Goal: Task Accomplishment & Management: Manage account settings

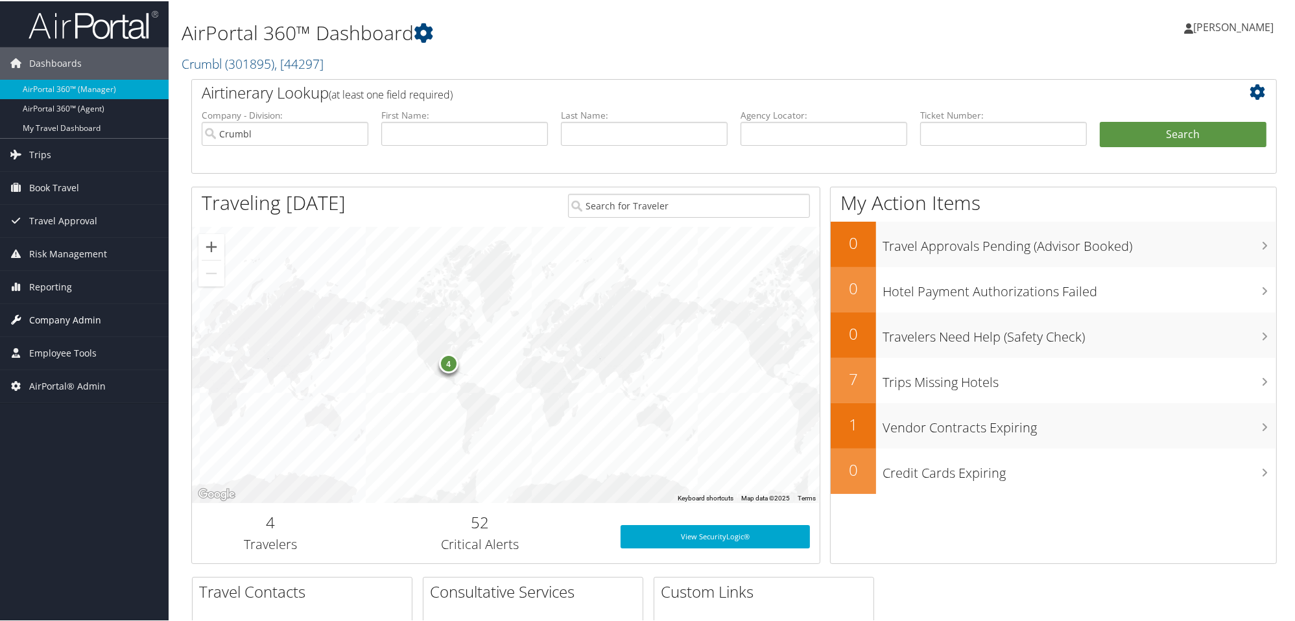
click at [59, 316] on span "Company Admin" at bounding box center [65, 319] width 72 height 32
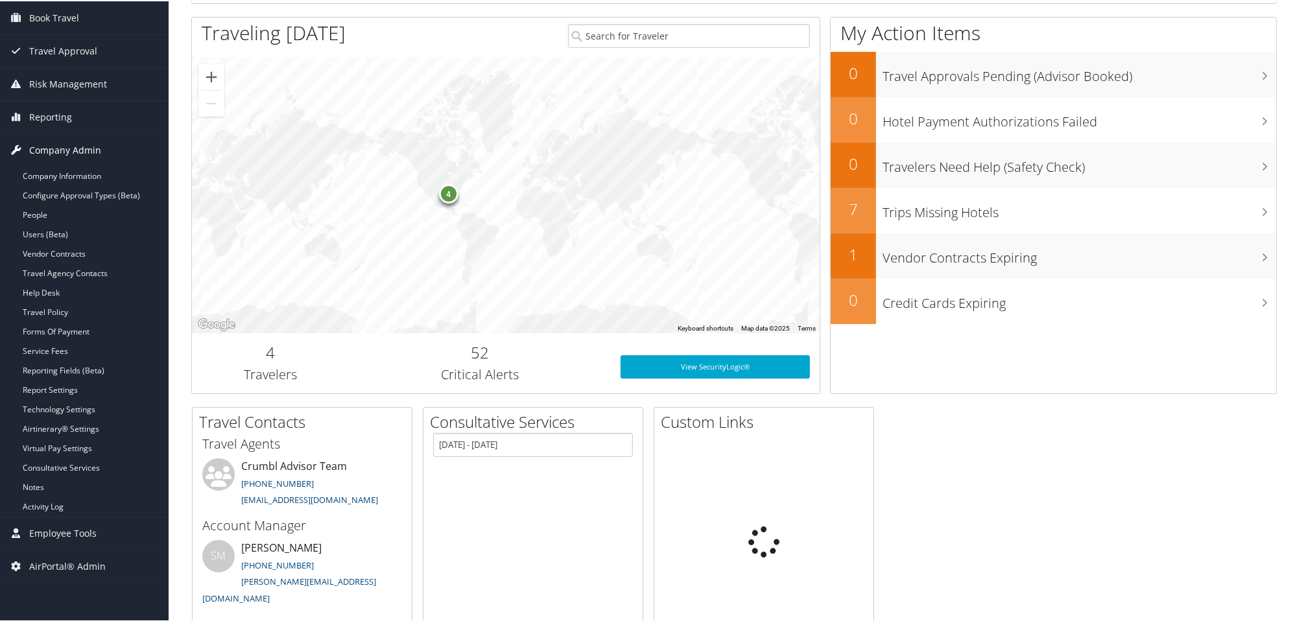
scroll to position [172, 0]
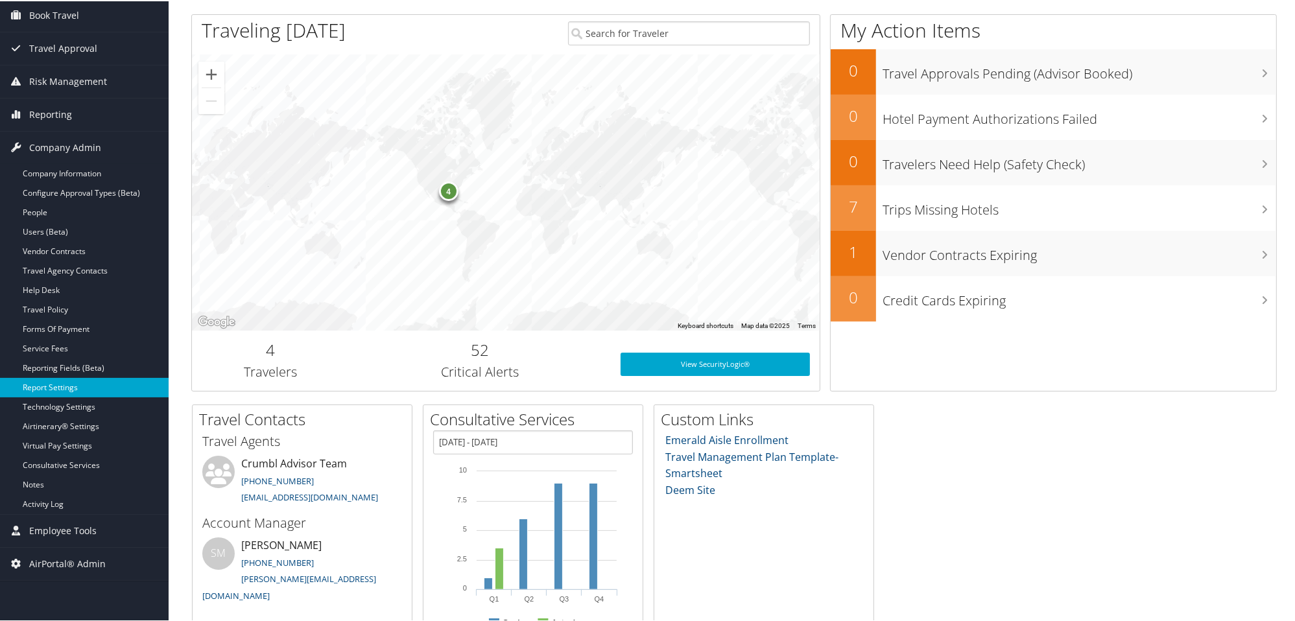
click at [104, 384] on link "Report Settings" at bounding box center [84, 386] width 169 height 19
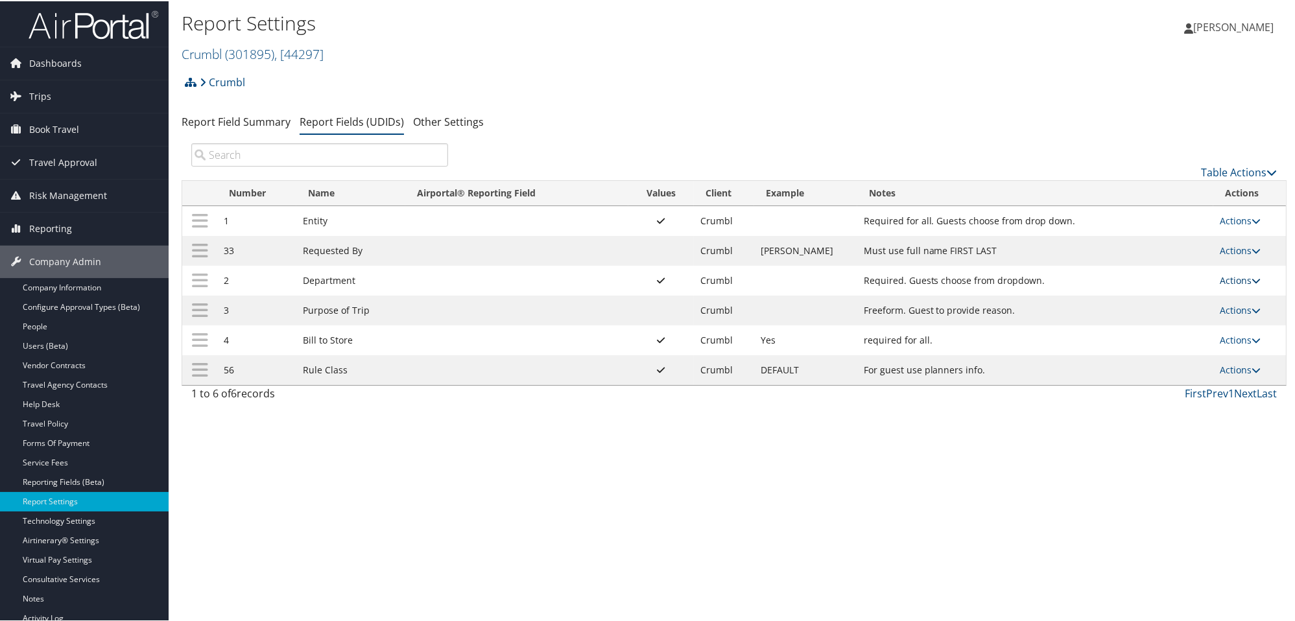
click at [1251, 281] on icon at bounding box center [1255, 279] width 9 height 9
click at [1160, 307] on link "Update Report Field Values" at bounding box center [1184, 299] width 140 height 22
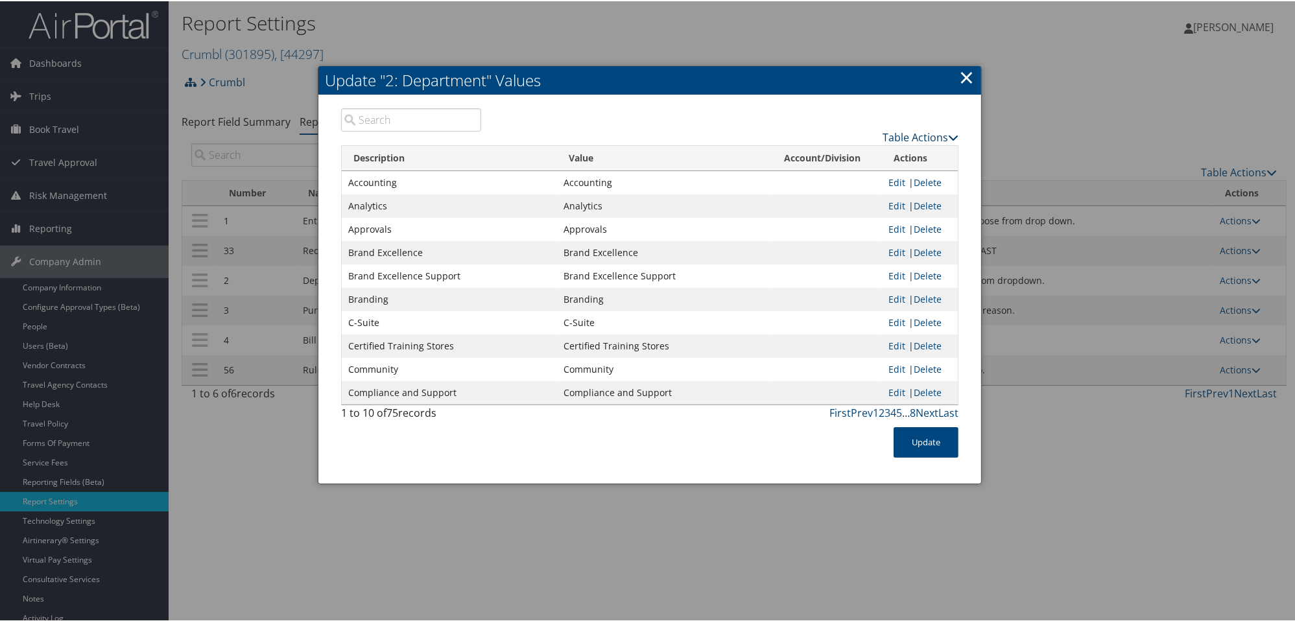
click at [951, 138] on icon at bounding box center [953, 136] width 10 height 10
click at [853, 197] on link "Page Length" at bounding box center [870, 200] width 170 height 22
click at [843, 222] on link "100" at bounding box center [870, 223] width 170 height 22
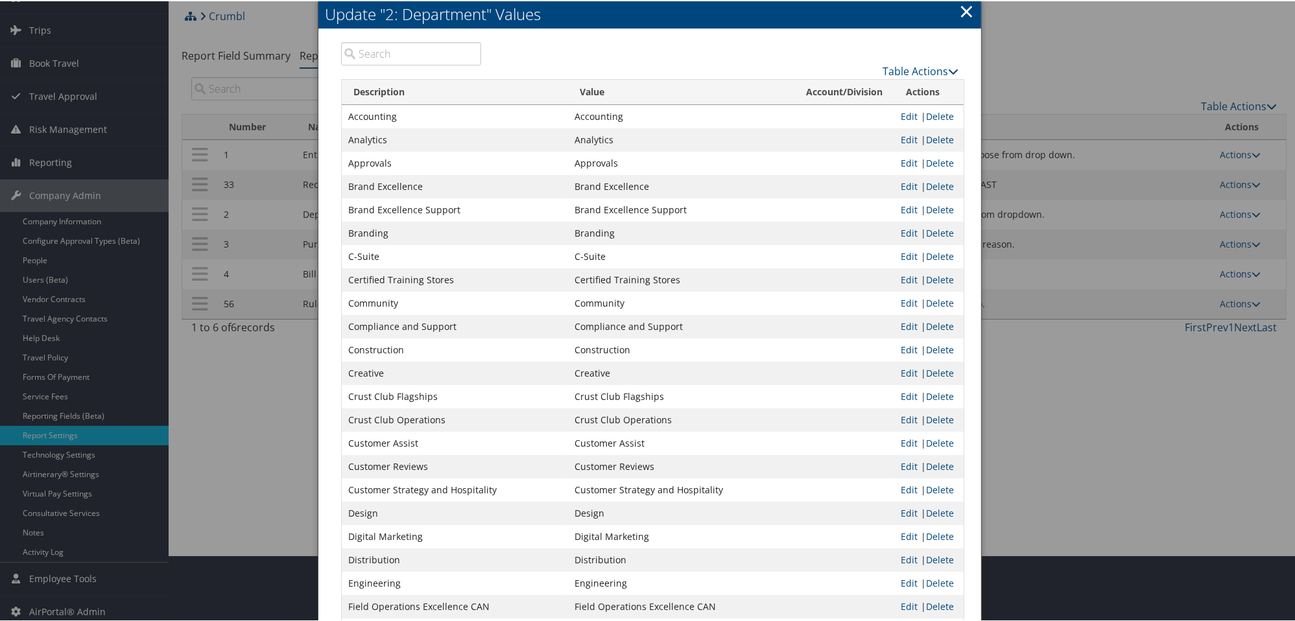
scroll to position [68, 0]
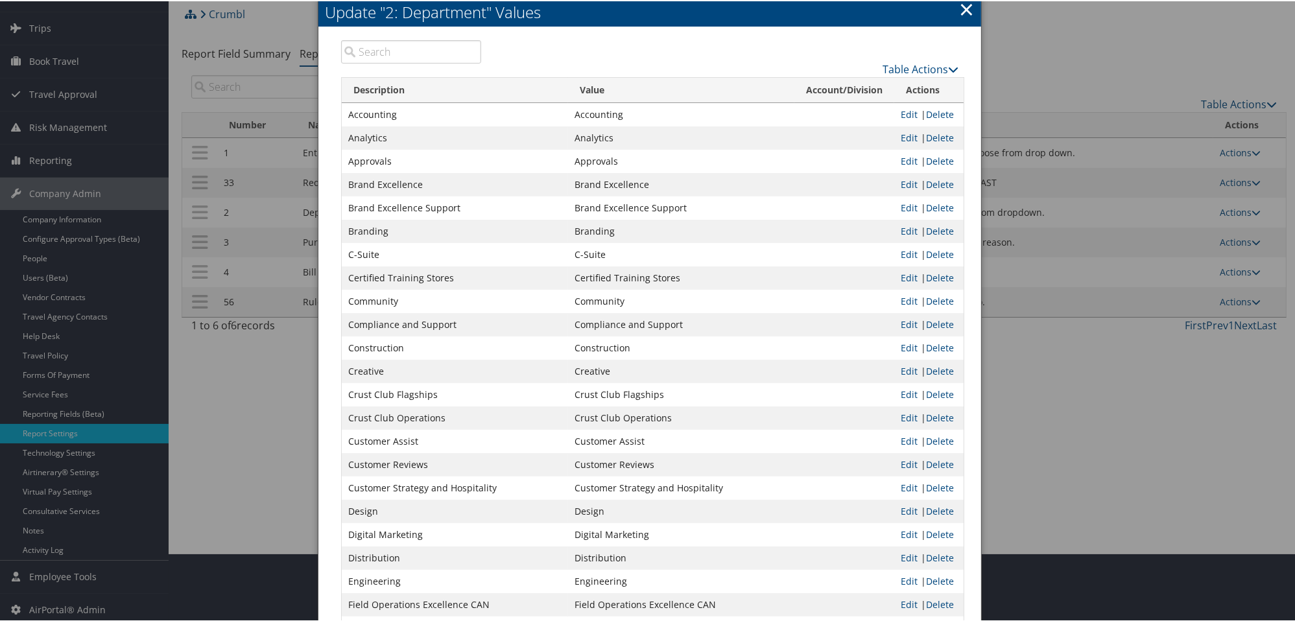
click at [1071, 515] on div at bounding box center [649, 310] width 1299 height 621
click at [961, 18] on link "×" at bounding box center [966, 8] width 15 height 26
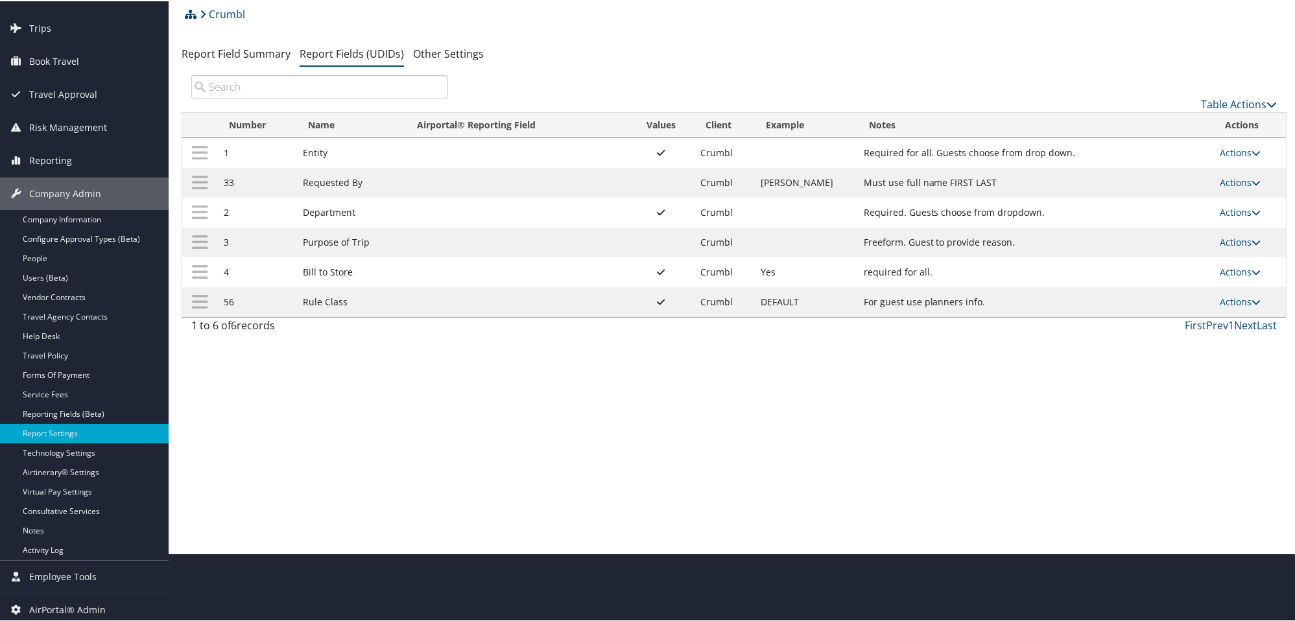
scroll to position [0, 0]
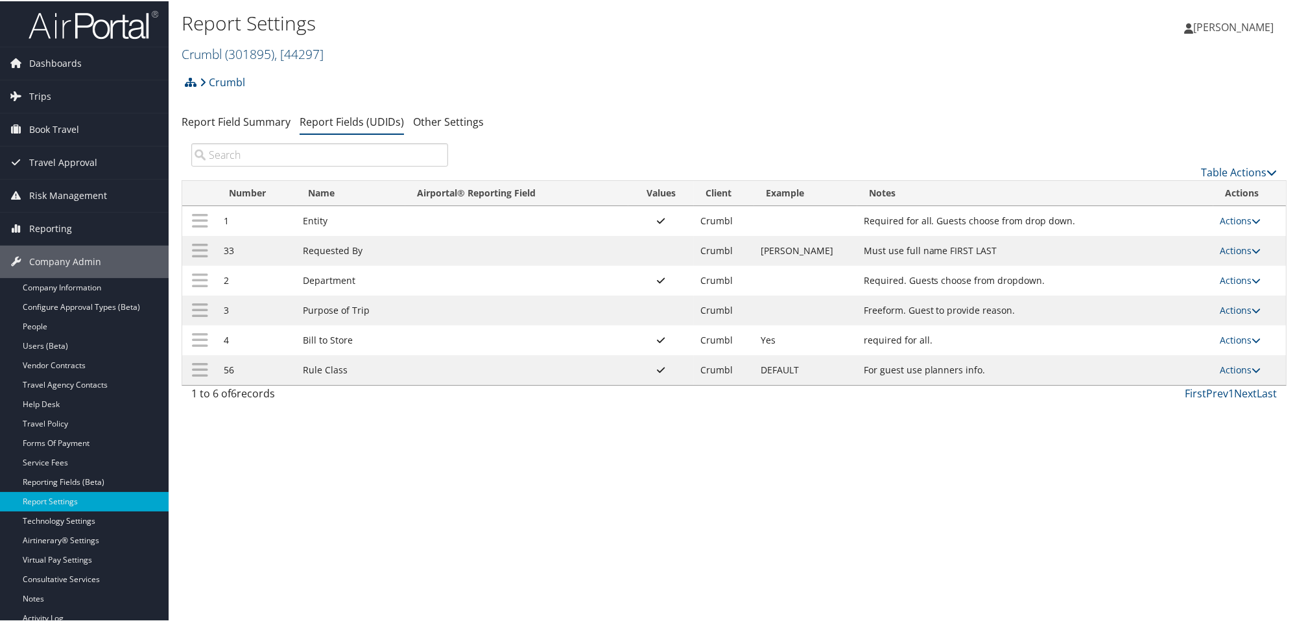
click at [244, 56] on span "( 301895 )" at bounding box center [249, 53] width 49 height 18
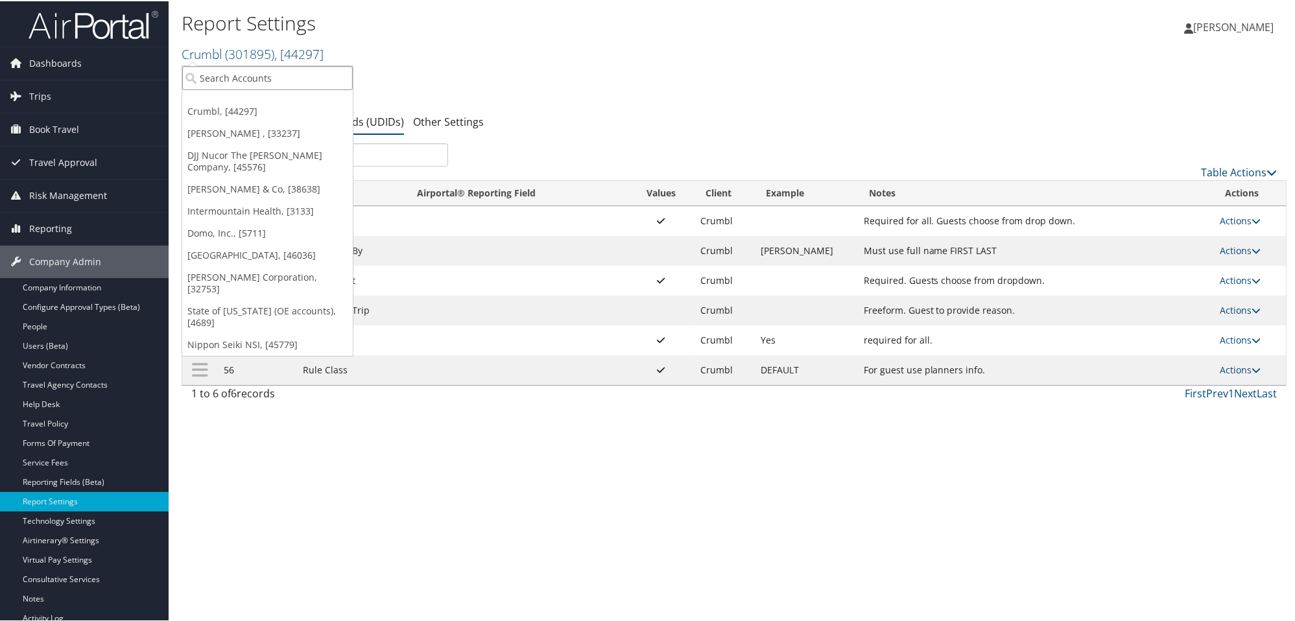
click at [253, 75] on input "search" at bounding box center [267, 77] width 170 height 24
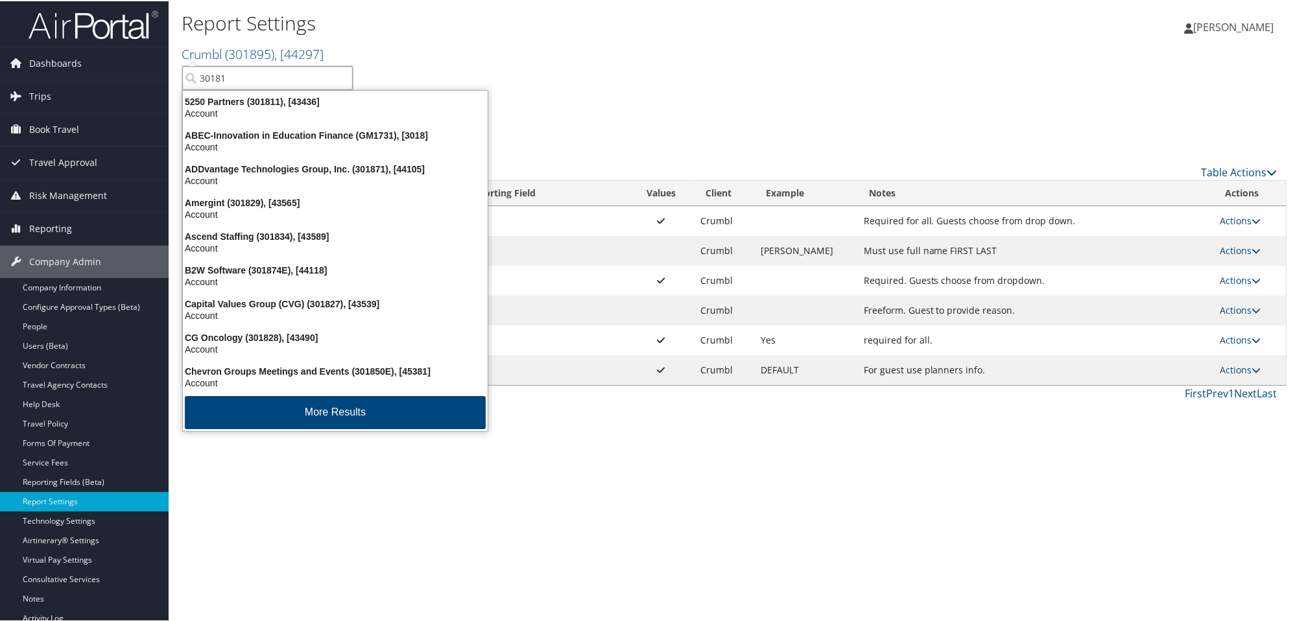
type input "301817"
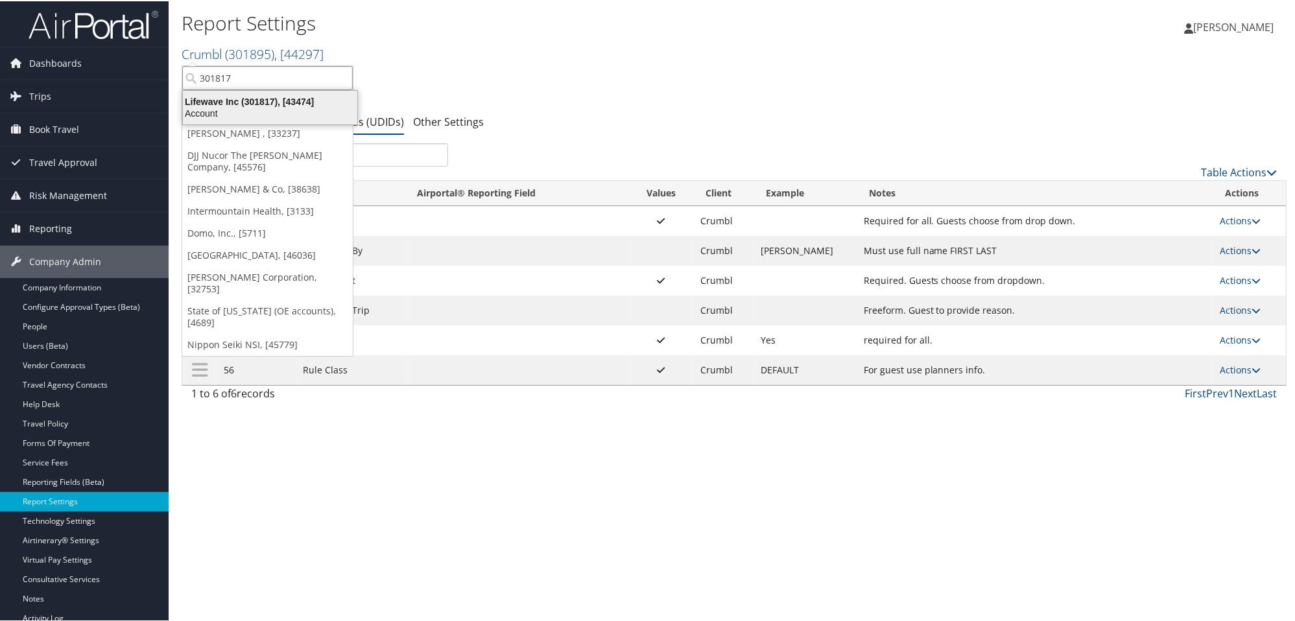
click at [274, 113] on div "Account" at bounding box center [270, 112] width 190 height 12
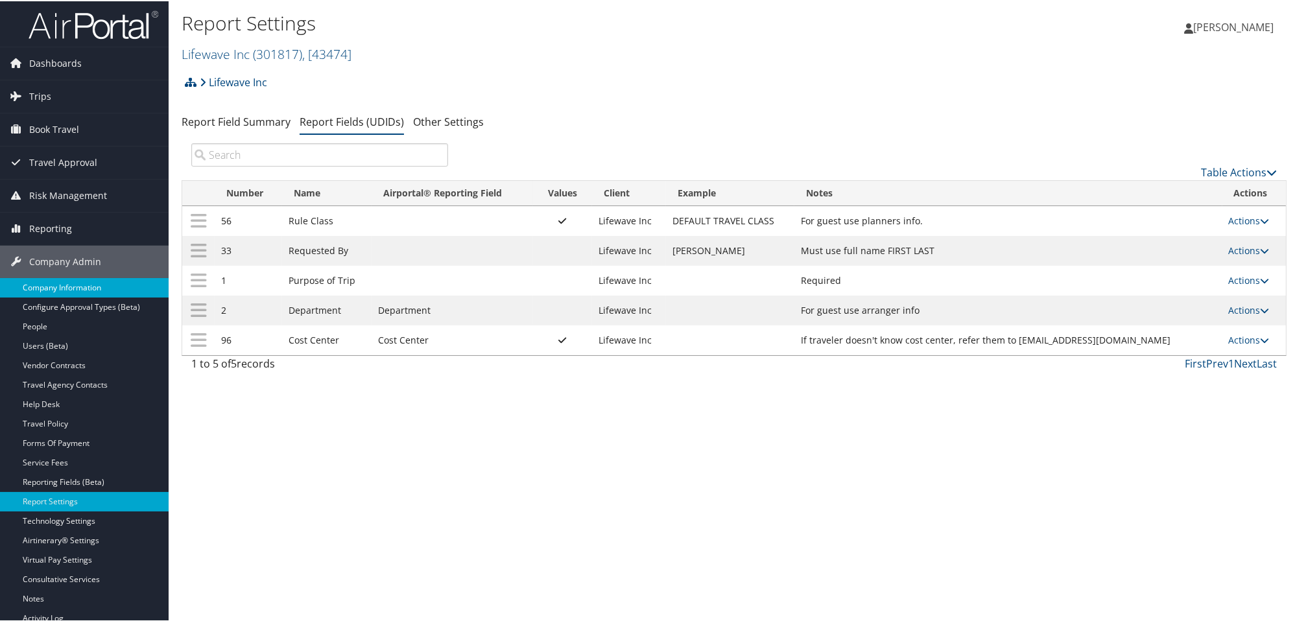
click at [88, 289] on link "Company Information" at bounding box center [84, 286] width 169 height 19
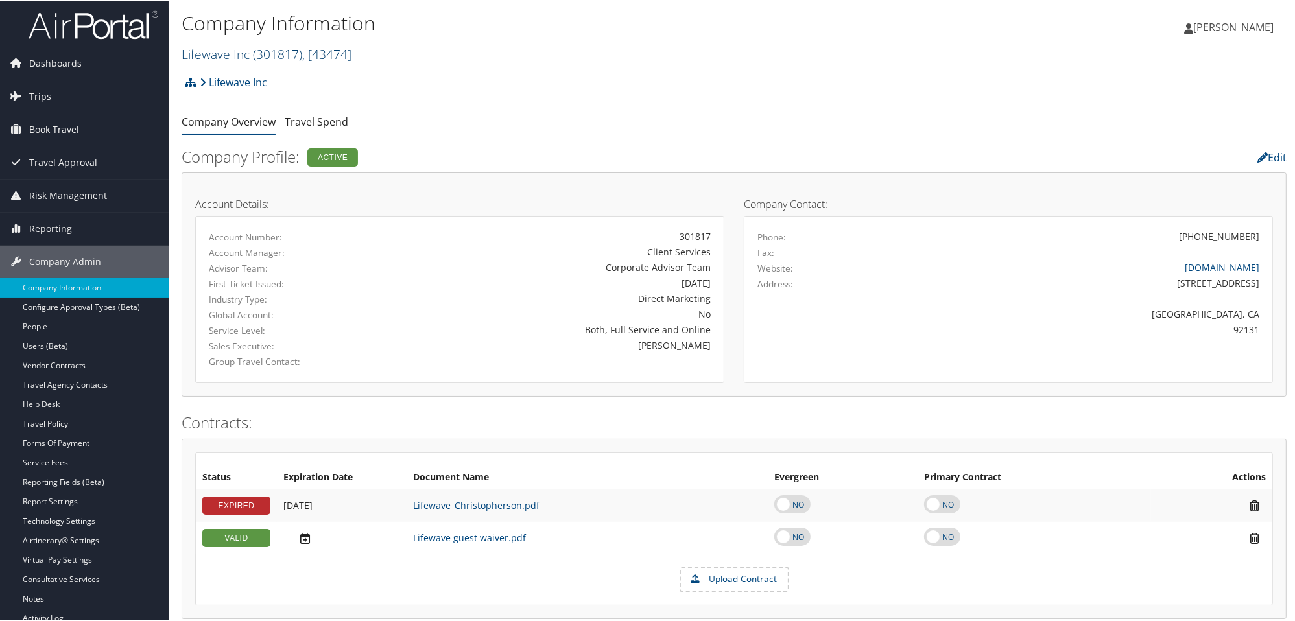
click at [235, 54] on link "Lifewave Inc ( 301817 ) , [ 43474 ]" at bounding box center [267, 53] width 170 height 18
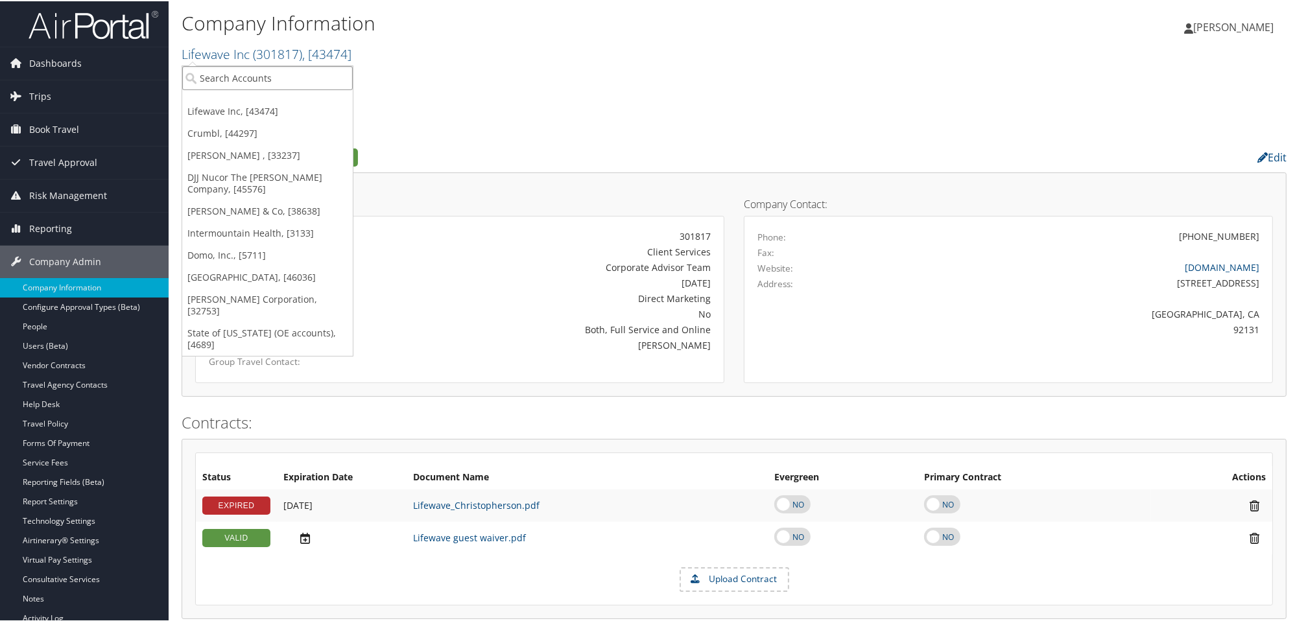
click at [237, 73] on input "search" at bounding box center [267, 77] width 170 height 24
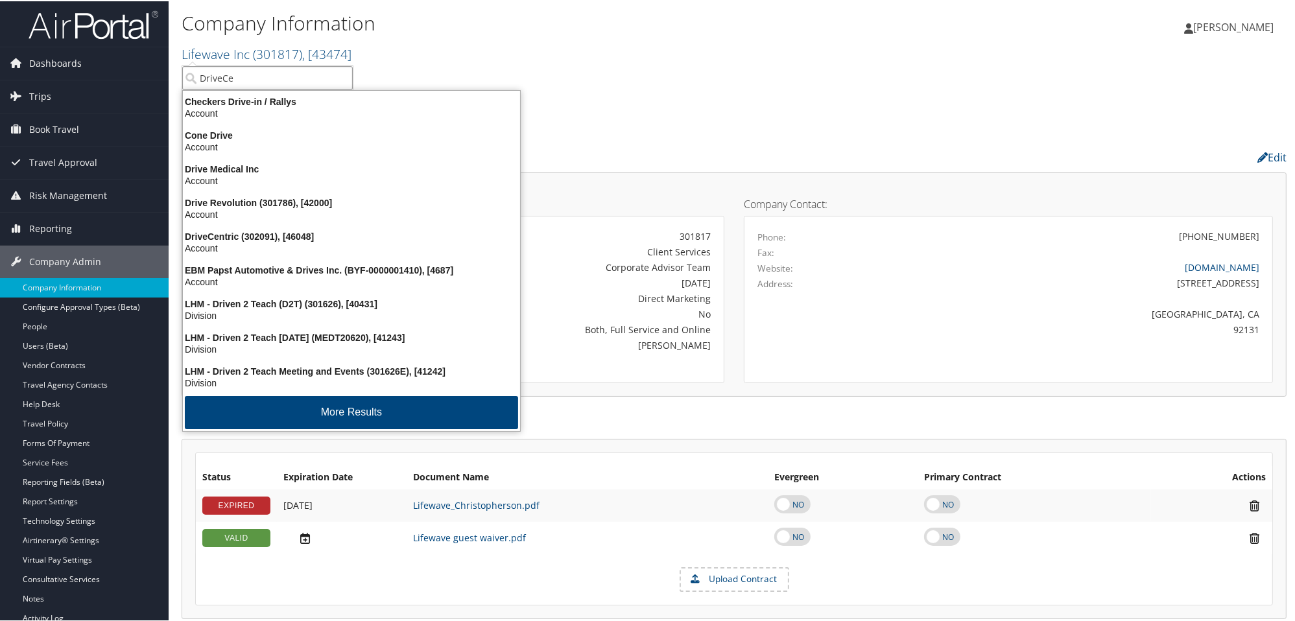
type input "DriveCen"
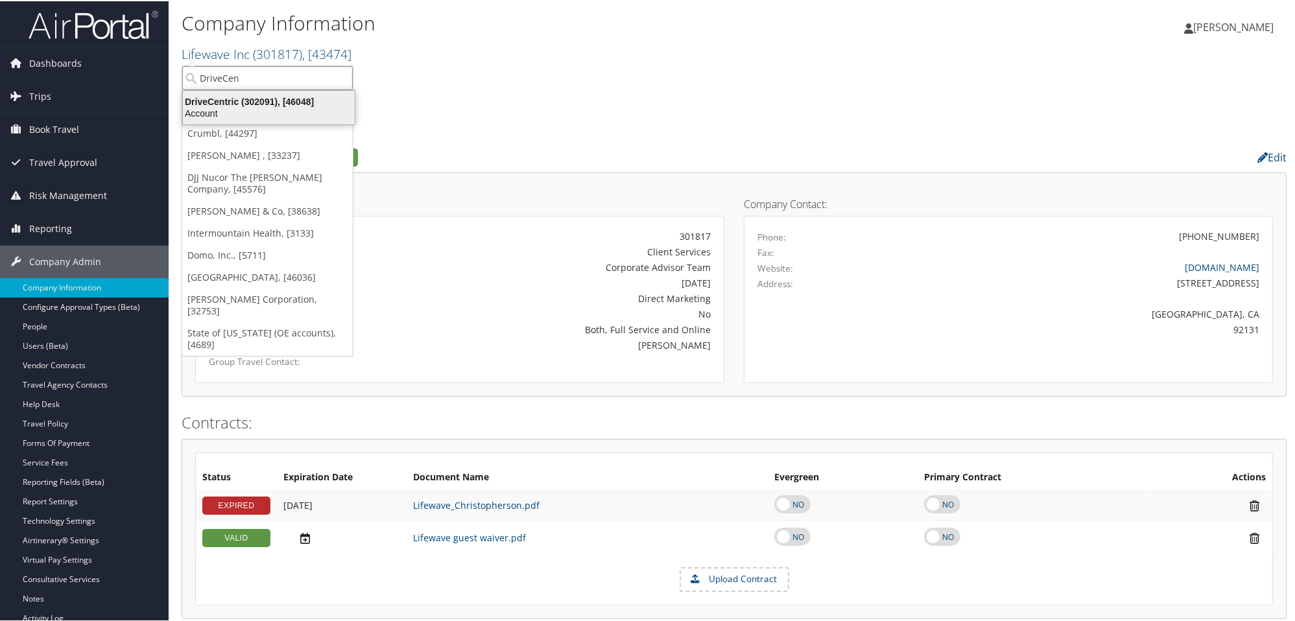
click at [255, 104] on div "DriveCentric (302091), [46048]" at bounding box center [268, 101] width 187 height 12
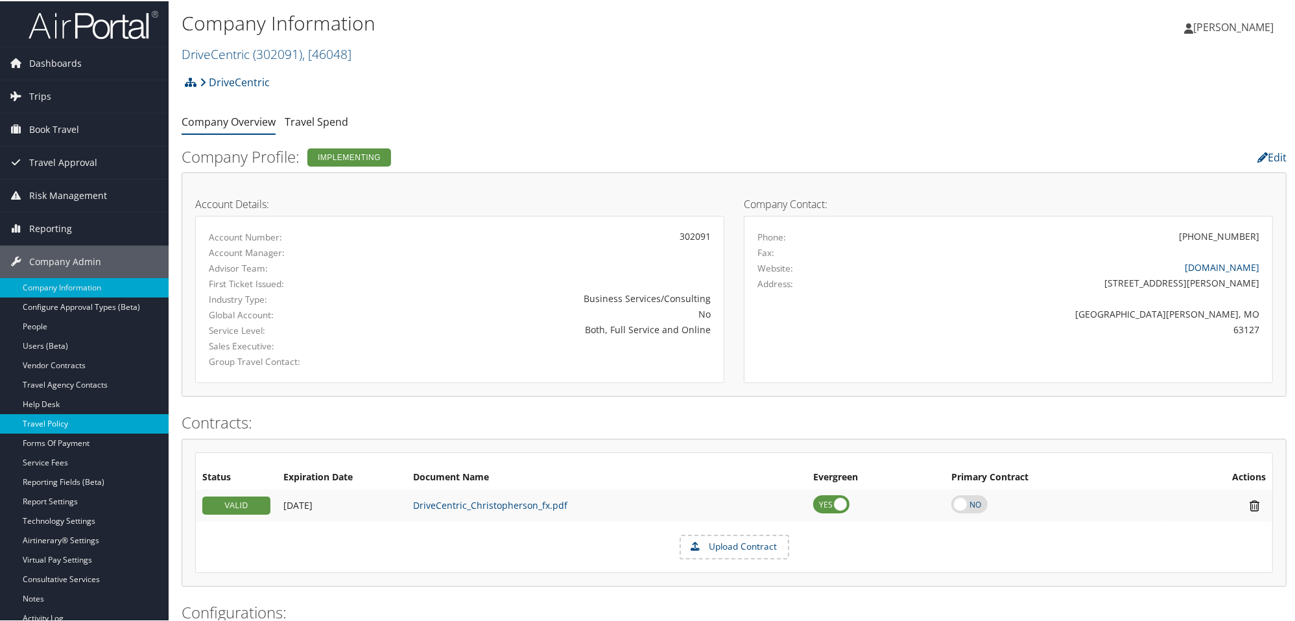
click at [103, 425] on link "Travel Policy" at bounding box center [84, 422] width 169 height 19
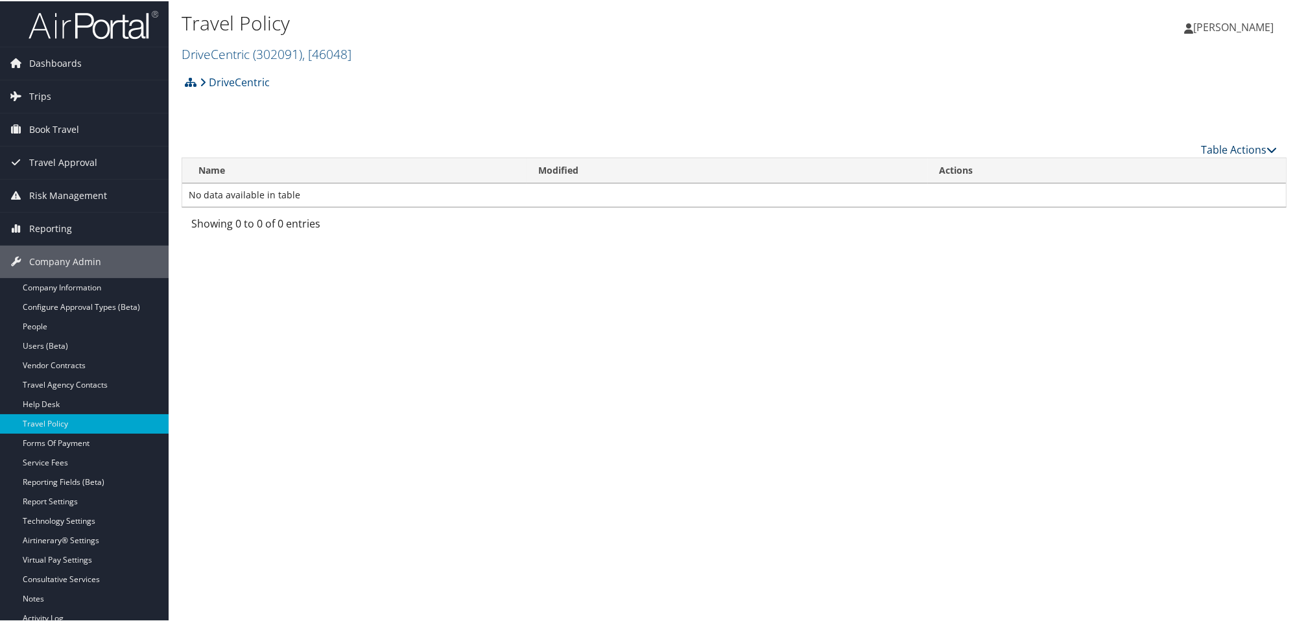
click at [1266, 150] on icon at bounding box center [1271, 148] width 10 height 10
click at [1168, 164] on link "Add New Policy" at bounding box center [1196, 168] width 170 height 22
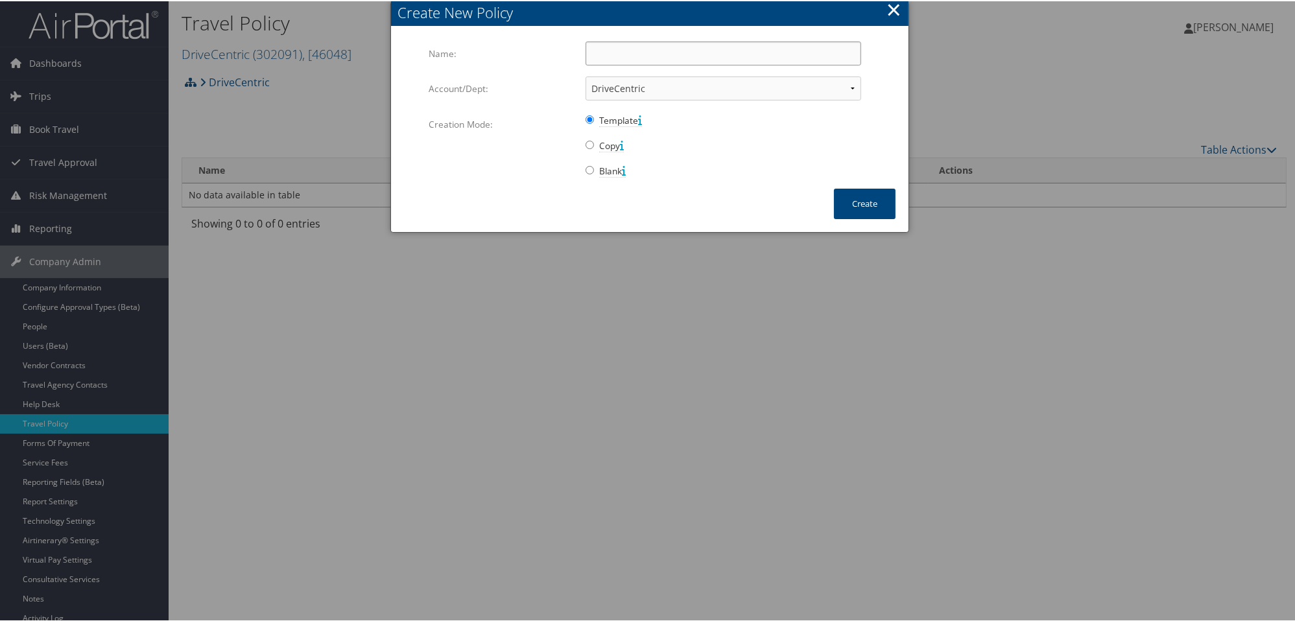
click at [601, 47] on input "Name:" at bounding box center [723, 52] width 276 height 24
type input "Company Travel Policy"
click at [859, 213] on button "Create" at bounding box center [865, 202] width 62 height 30
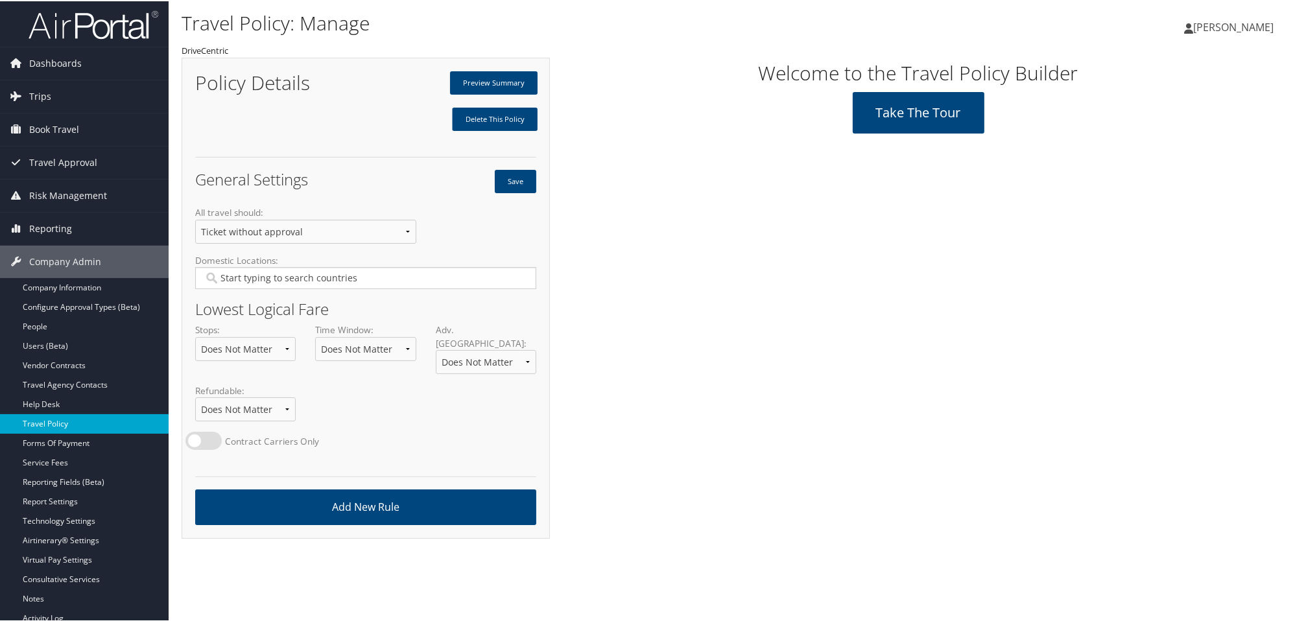
click at [135, 419] on link "Travel Policy" at bounding box center [84, 422] width 169 height 19
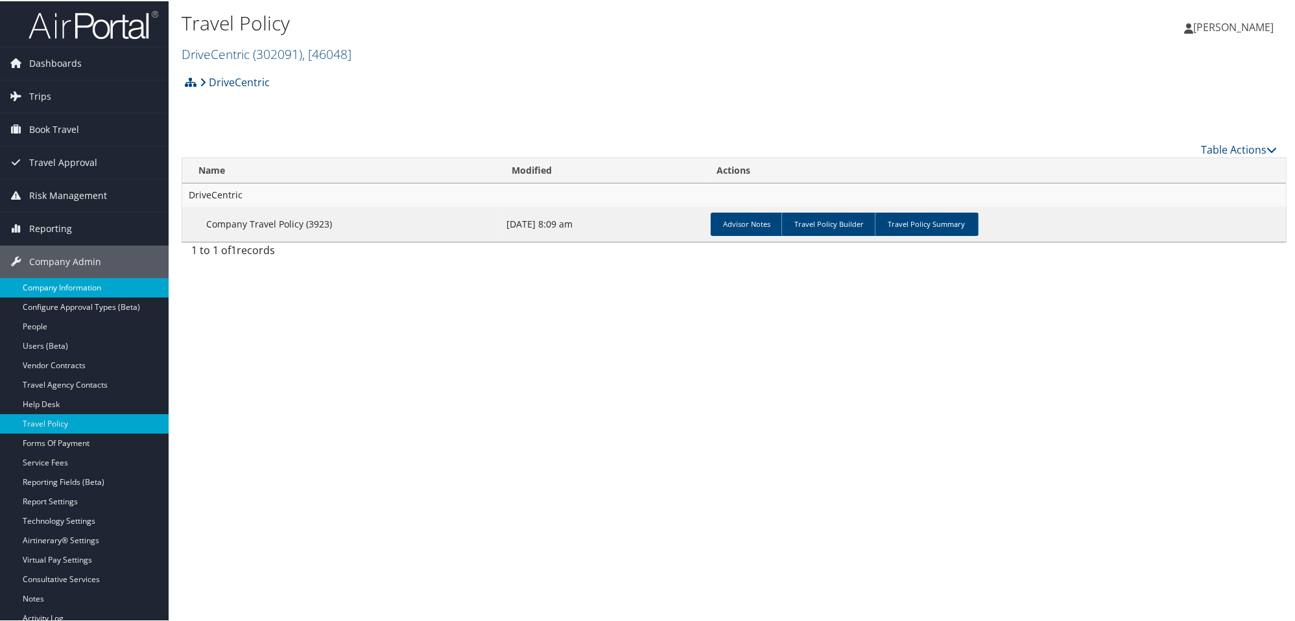
click at [70, 289] on link "Company Information" at bounding box center [84, 286] width 169 height 19
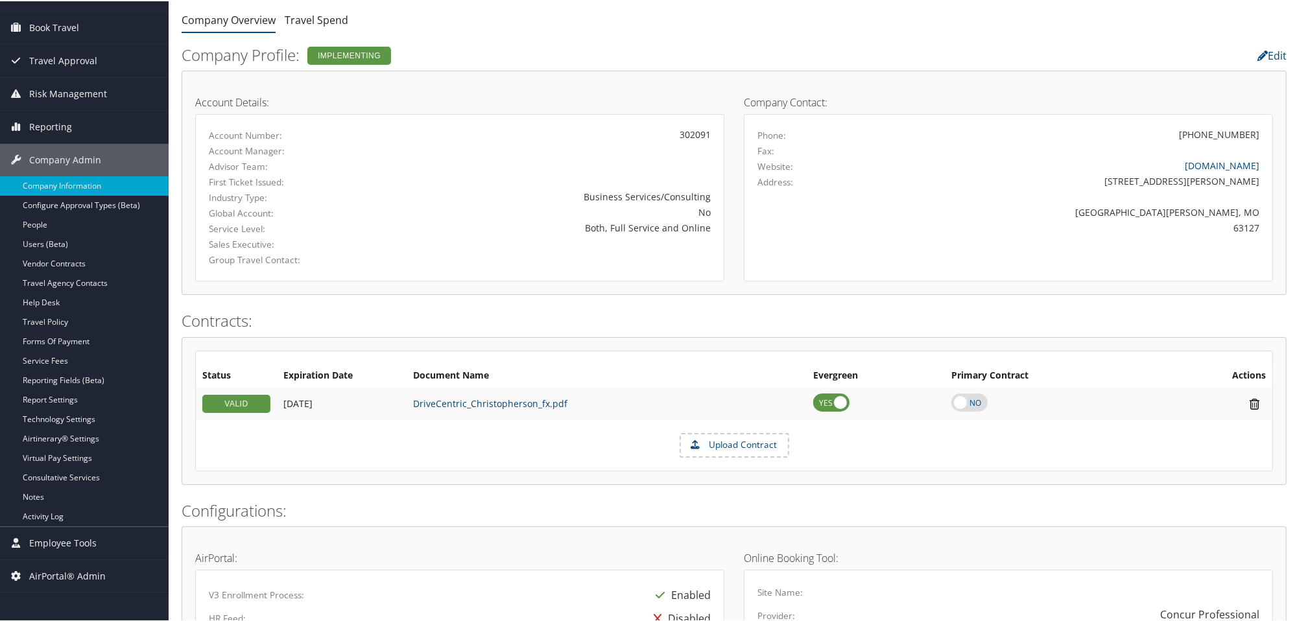
scroll to position [106, 0]
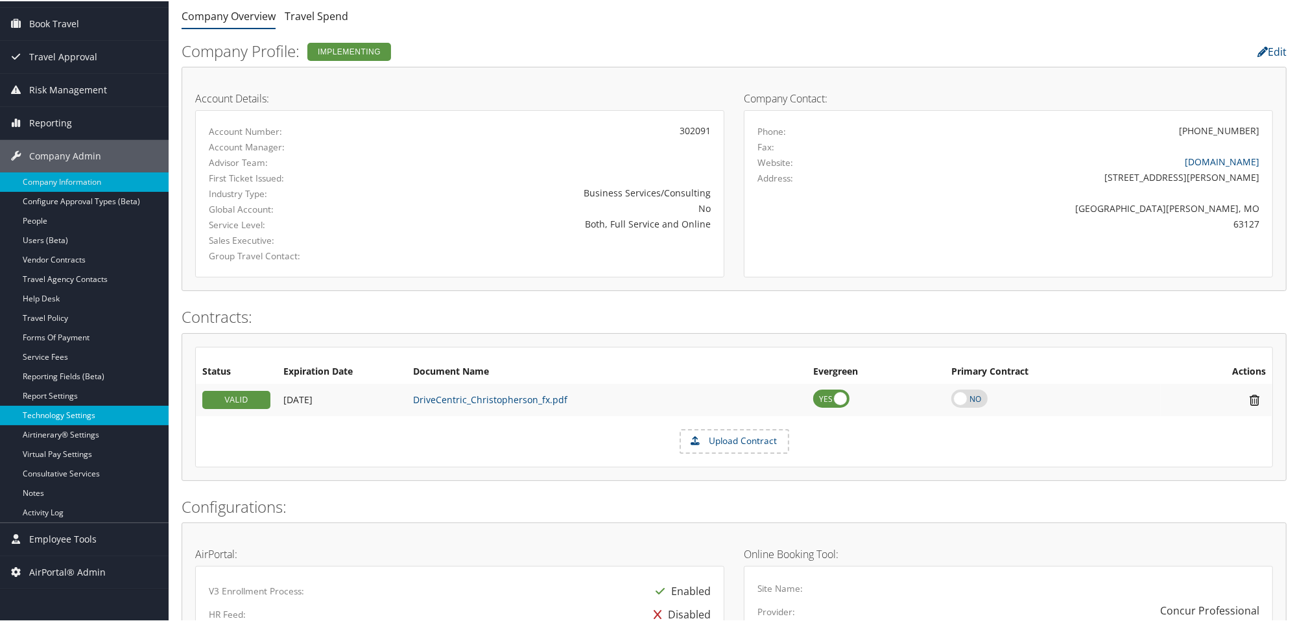
click at [49, 418] on link "Technology Settings" at bounding box center [84, 414] width 169 height 19
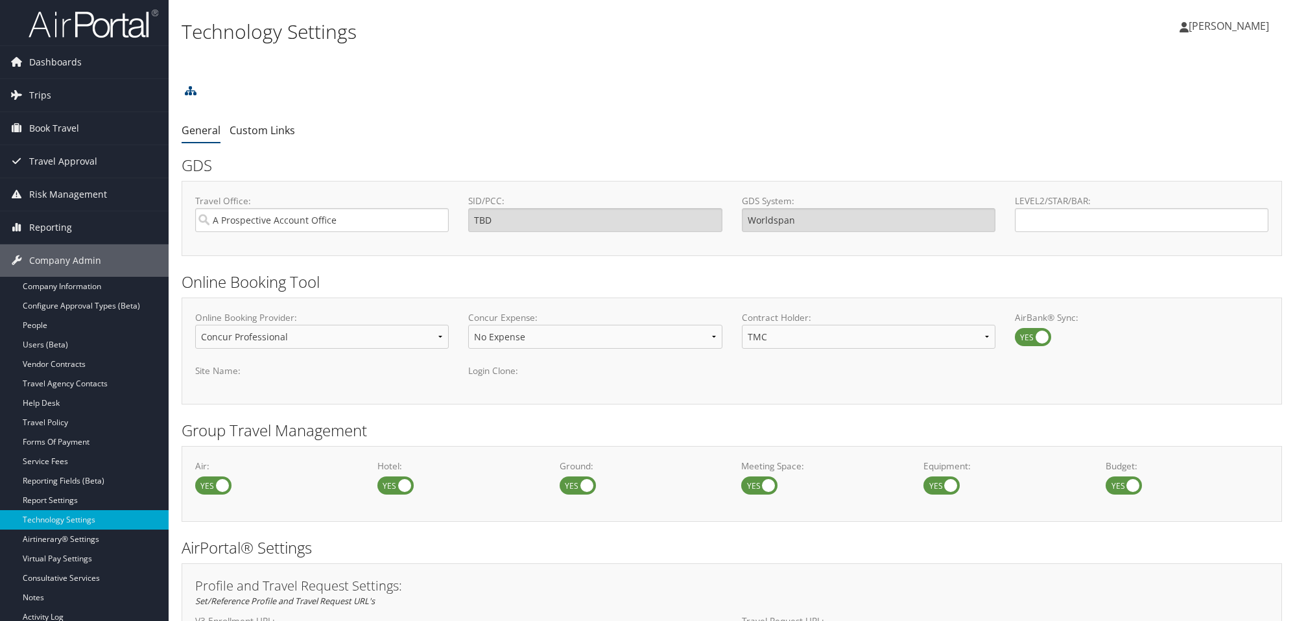
select select "4"
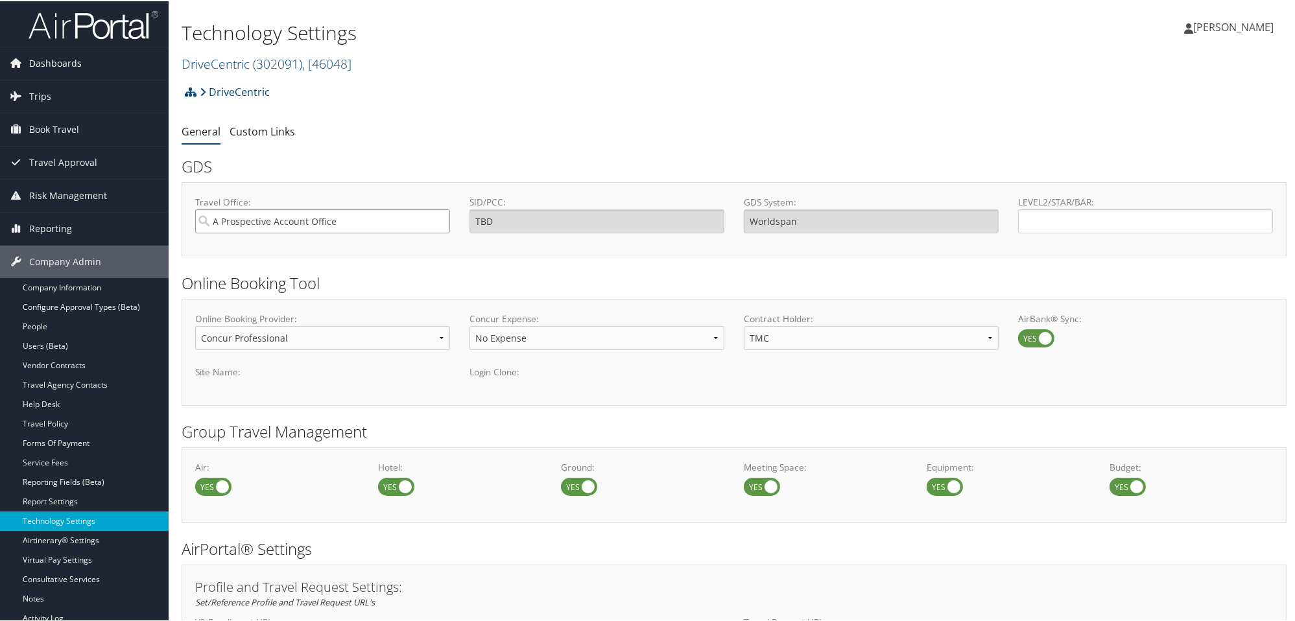
click at [356, 219] on input "A Prospective Account Office" at bounding box center [322, 220] width 255 height 24
click at [304, 248] on div "1SUB Salt Lake Sabre" at bounding box center [322, 243] width 248 height 13
type input "1SUB Salt Lake Sabre"
type input "1SUB"
type input "Sabre"
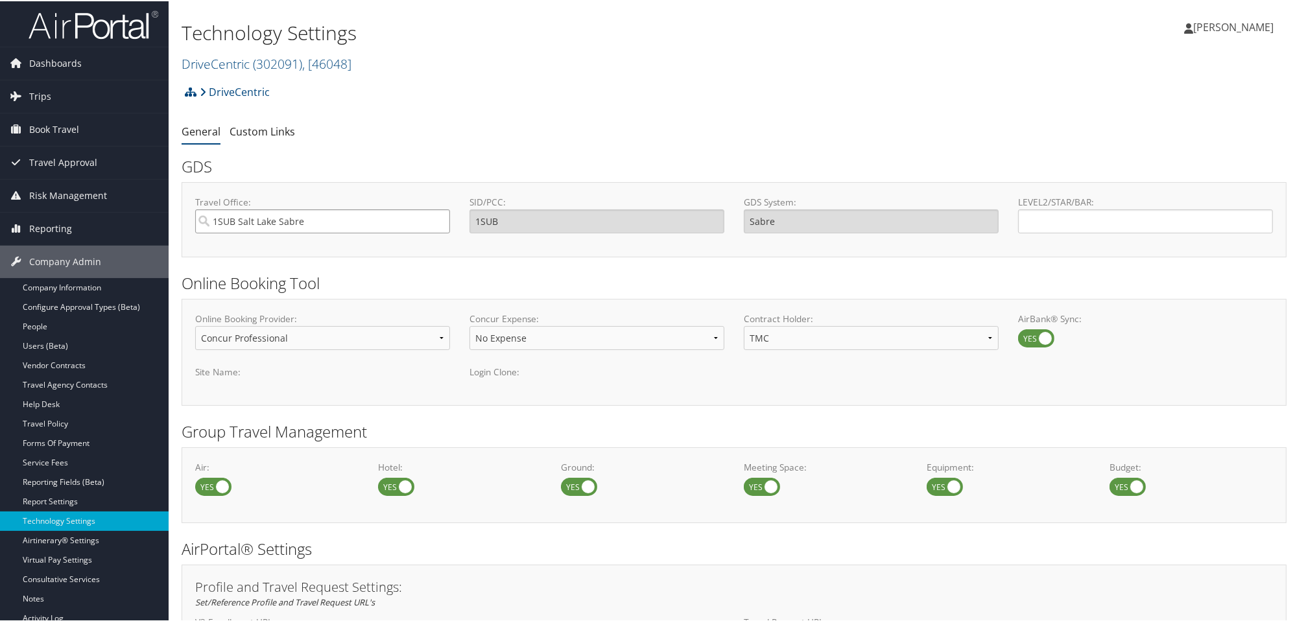
type input "1SUB Salt Lake Sabre"
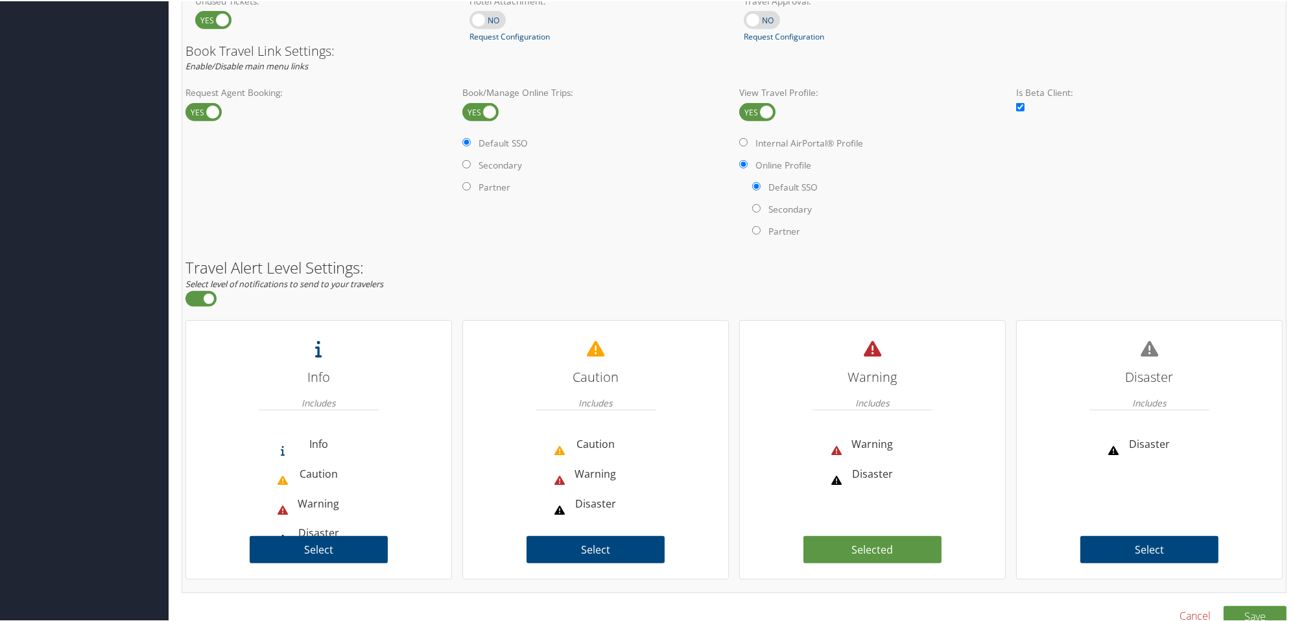
scroll to position [788, 0]
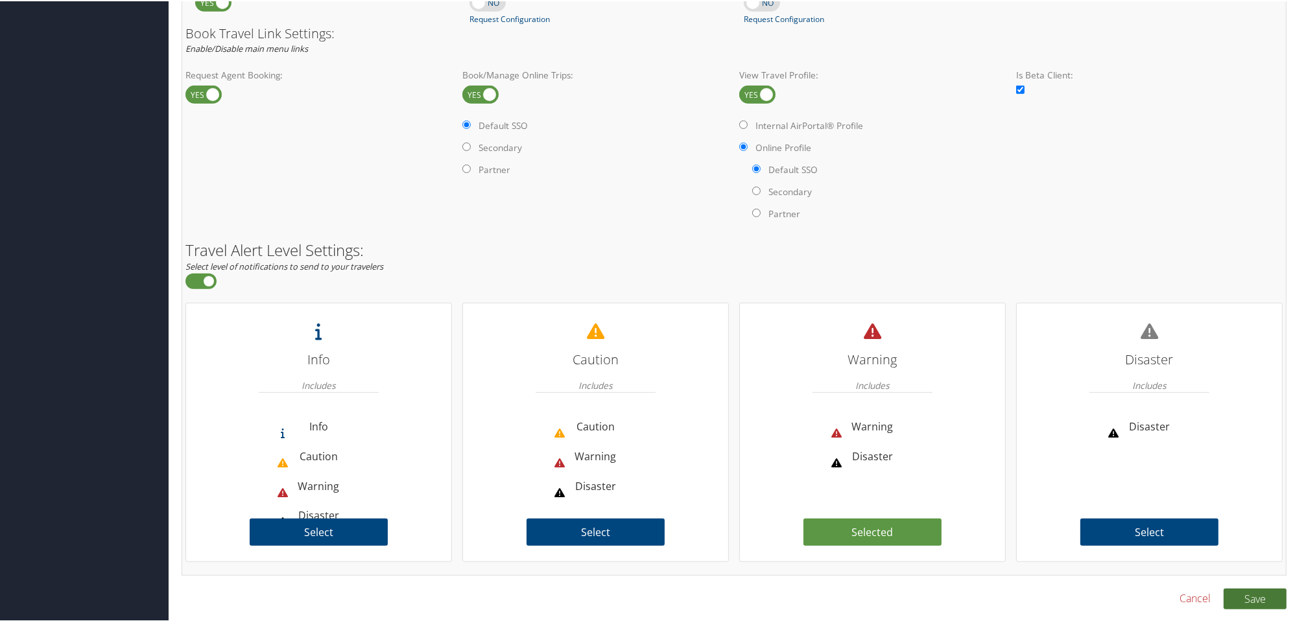
type input "DRIVECENTRIC"
click at [1238, 596] on button "Save" at bounding box center [1254, 597] width 63 height 21
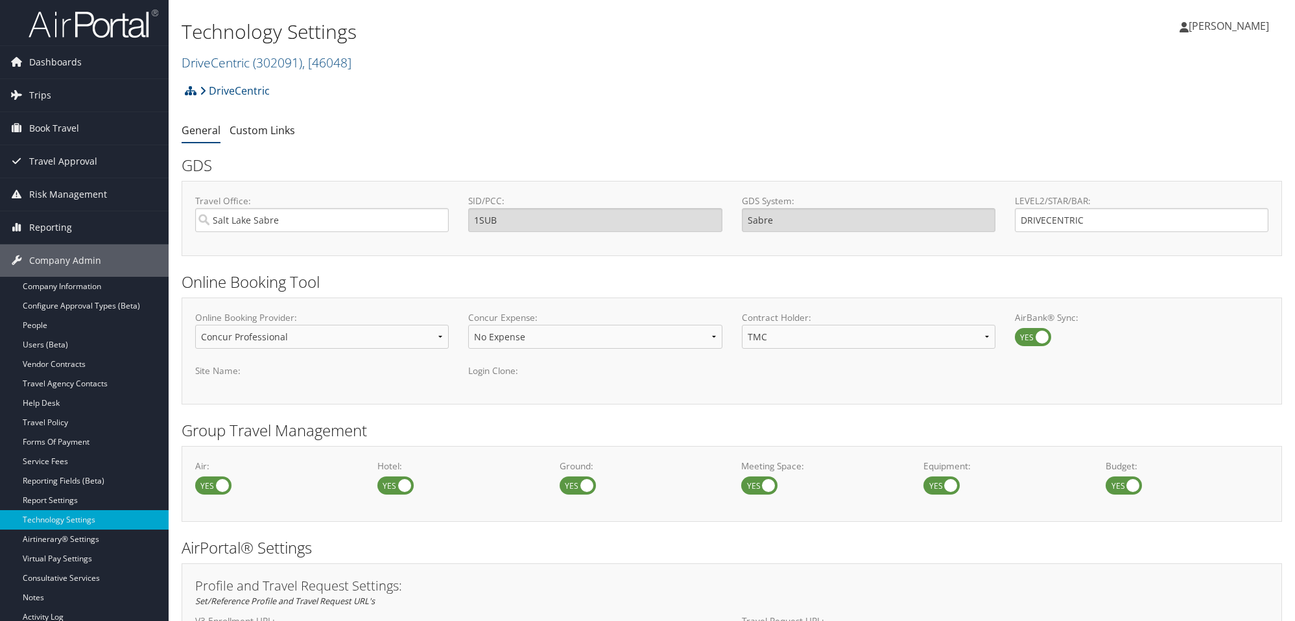
select select "4"
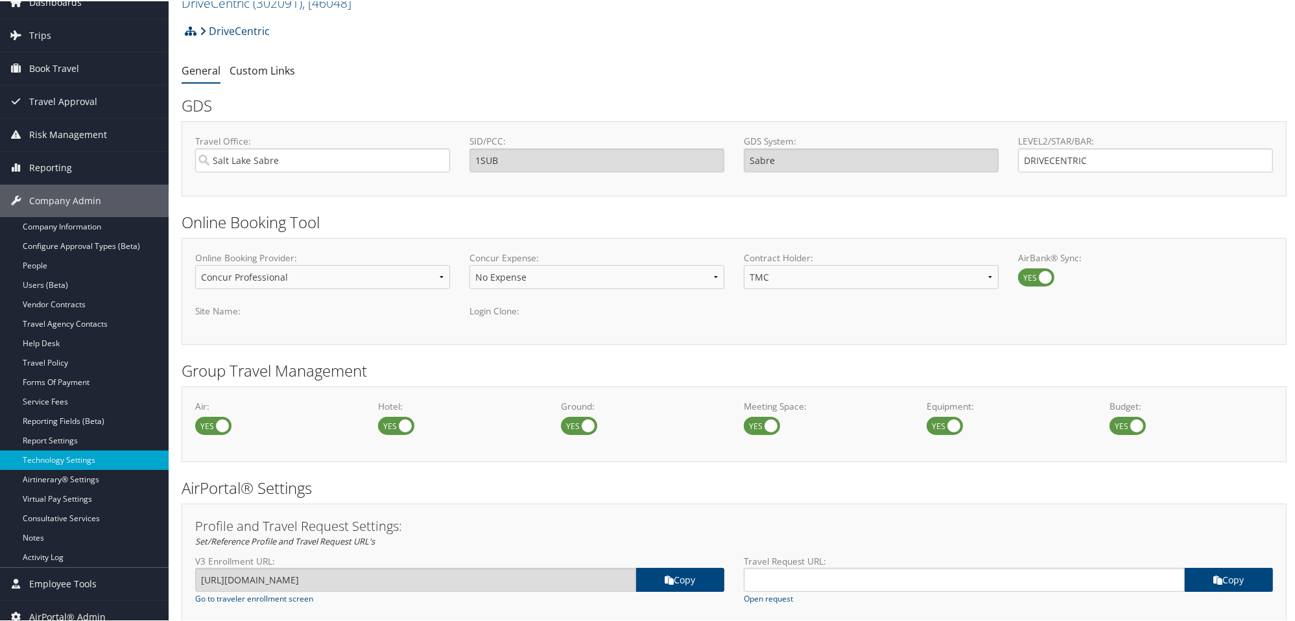
scroll to position [60, 0]
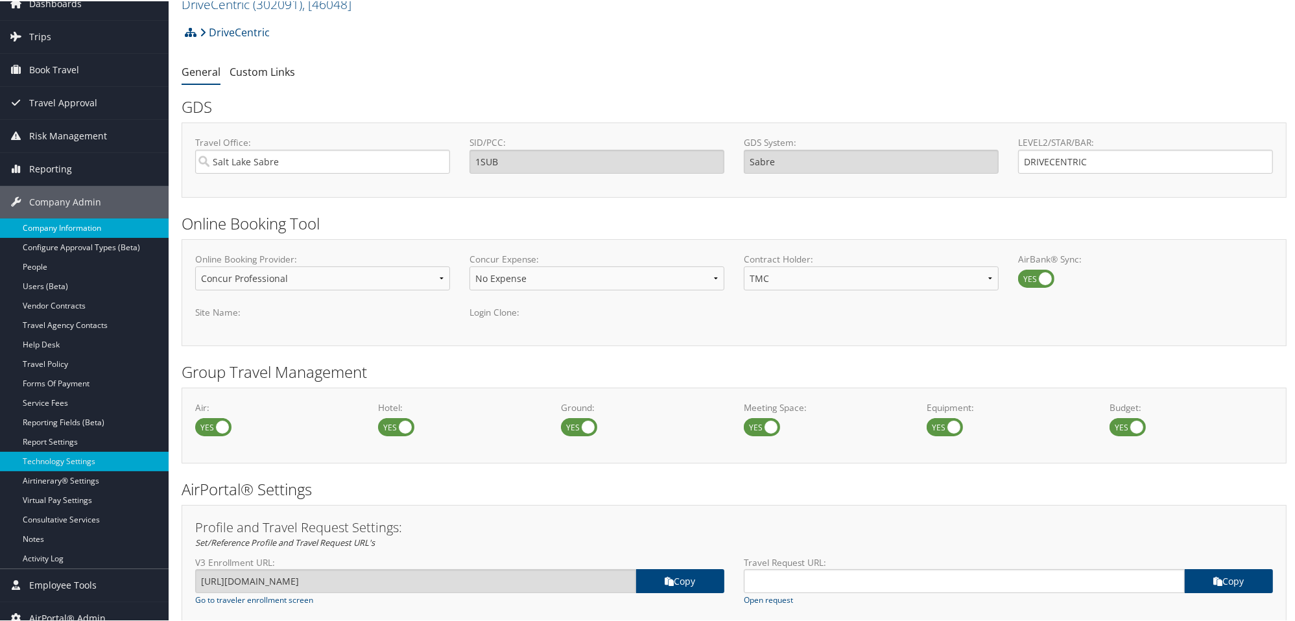
click at [65, 231] on link "Company Information" at bounding box center [84, 226] width 169 height 19
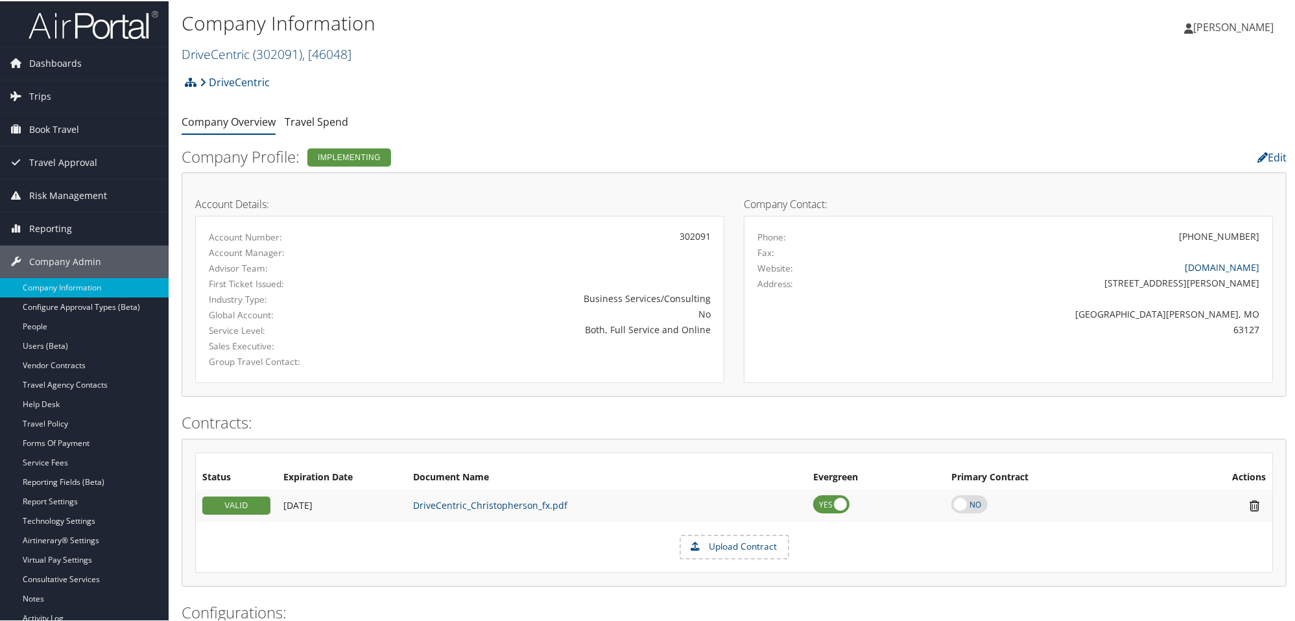
click at [256, 52] on span "( 302091 )" at bounding box center [277, 53] width 49 height 18
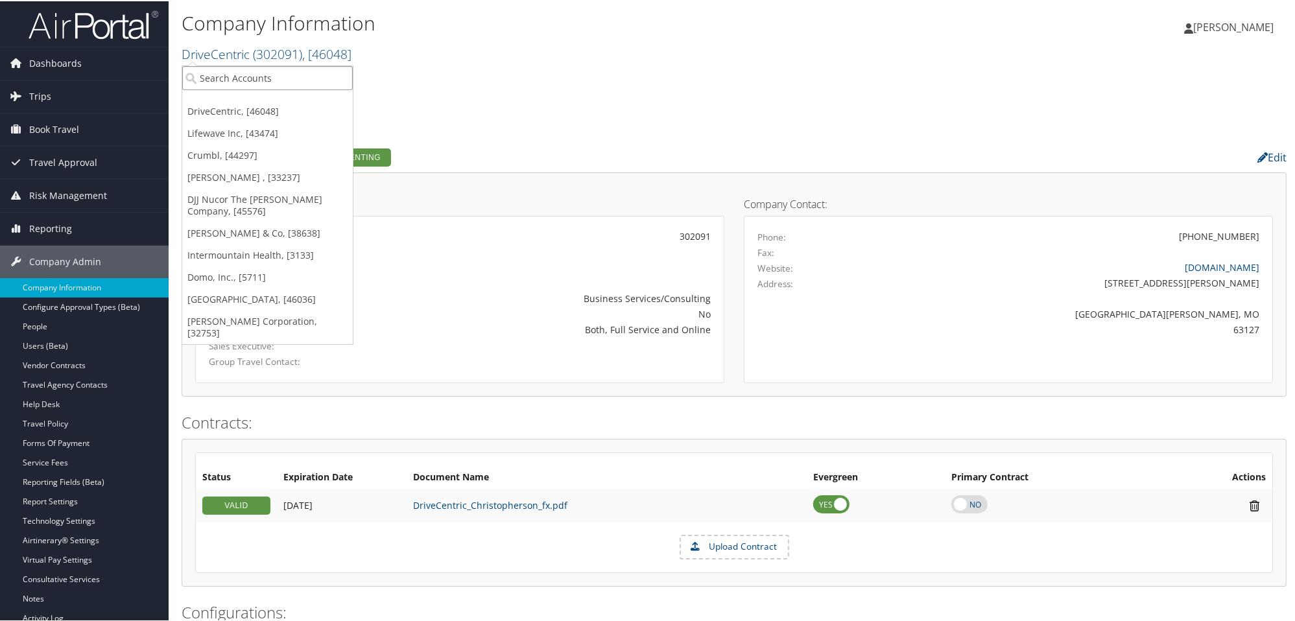
click at [256, 85] on input "search" at bounding box center [267, 77] width 170 height 24
type input "AMG"
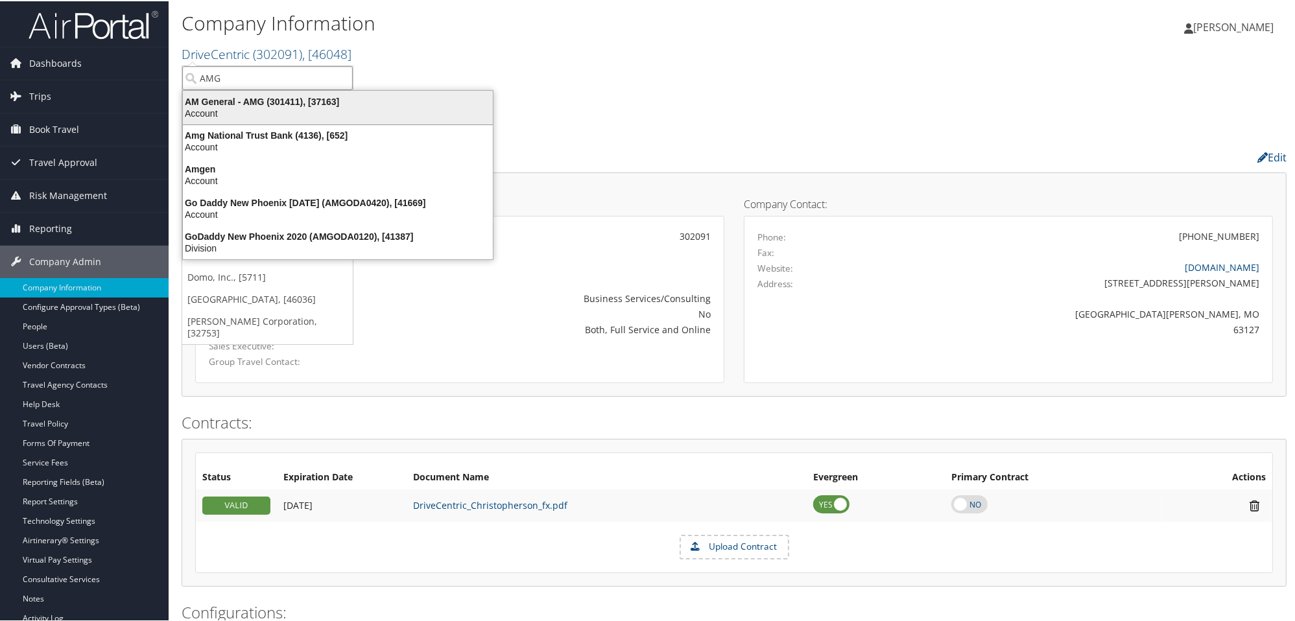
click at [256, 108] on div "Account" at bounding box center [337, 112] width 325 height 12
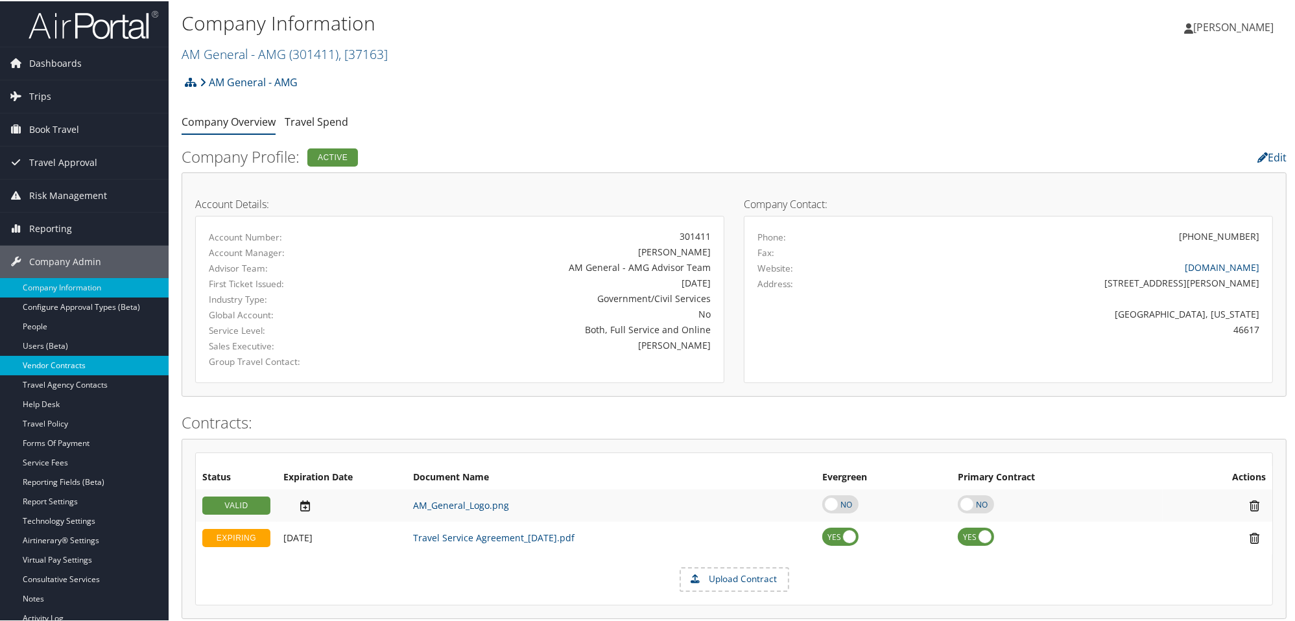
click at [45, 360] on link "Vendor Contracts" at bounding box center [84, 364] width 169 height 19
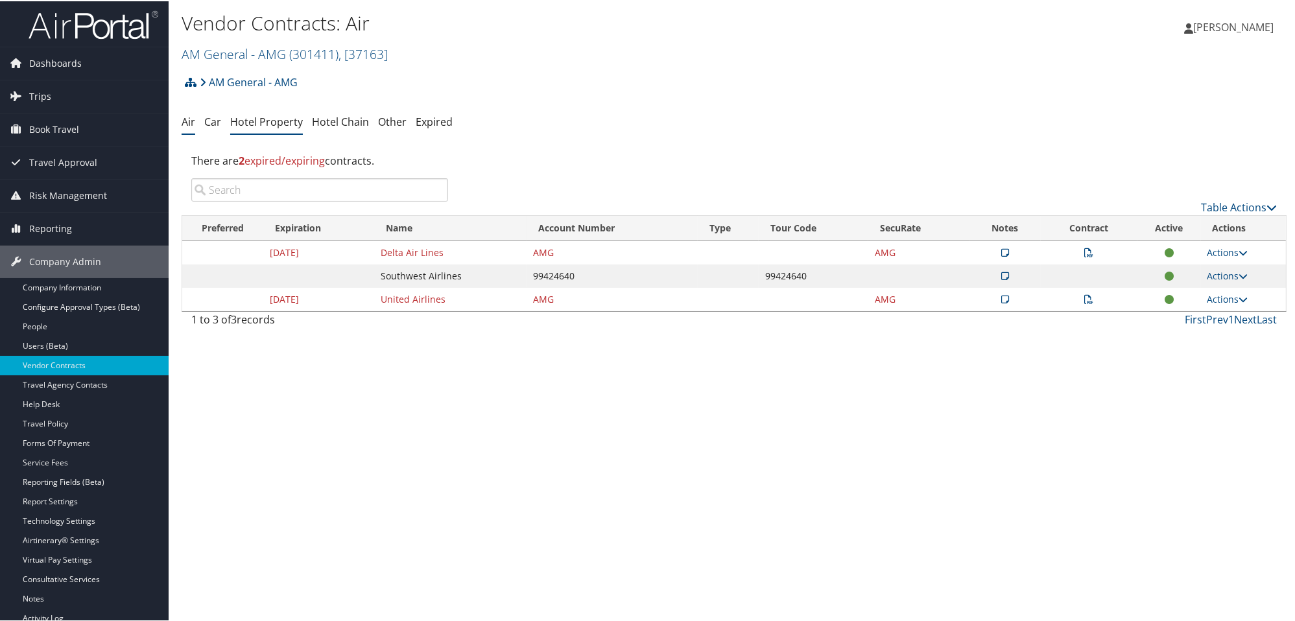
click at [271, 115] on link "Hotel Property" at bounding box center [266, 120] width 73 height 14
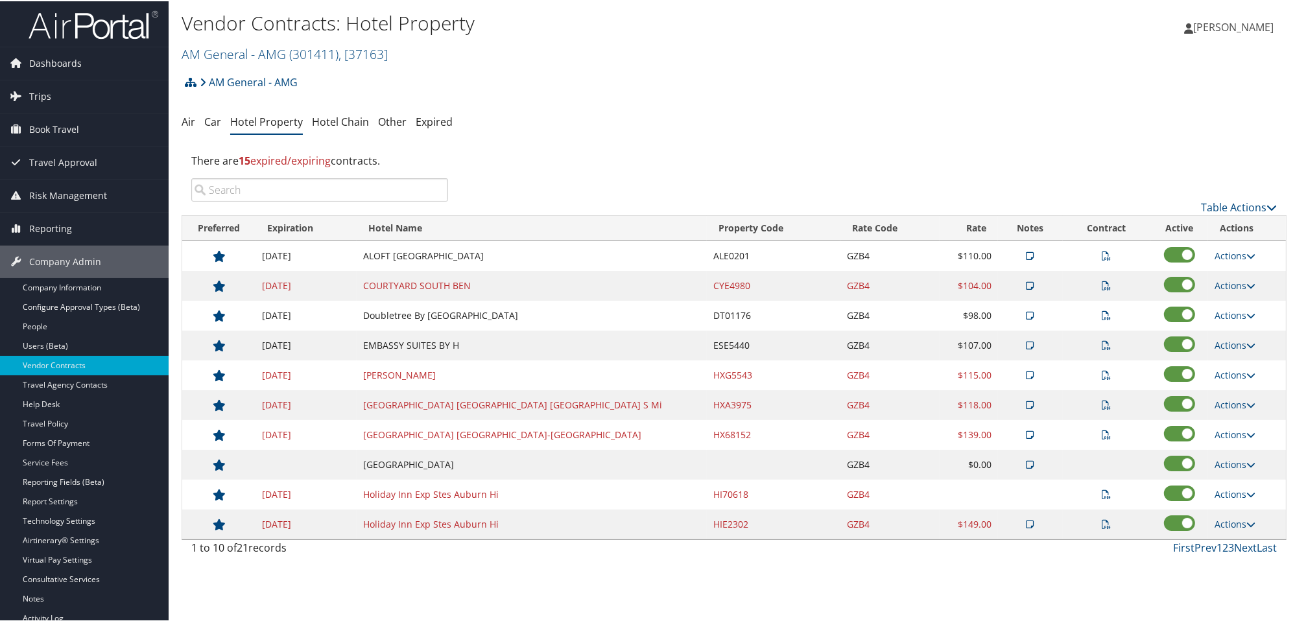
click at [1026, 467] on icon at bounding box center [1030, 463] width 8 height 9
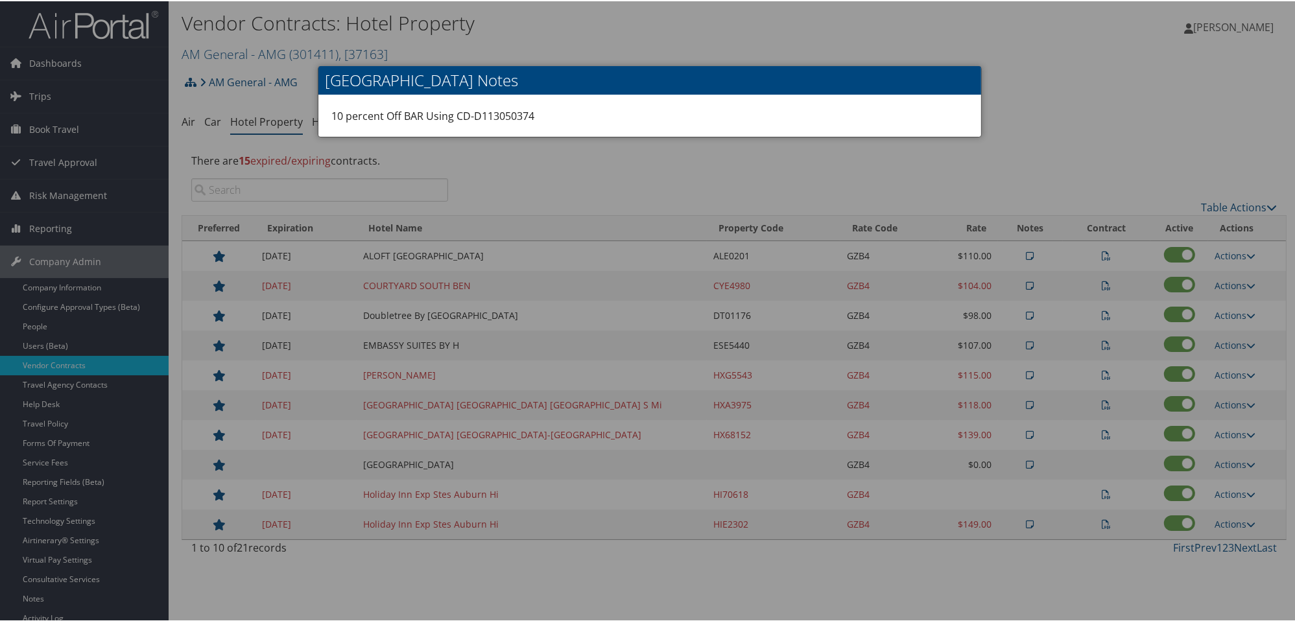
click at [1048, 70] on div at bounding box center [649, 310] width 1299 height 621
